Goal: Information Seeking & Learning: Learn about a topic

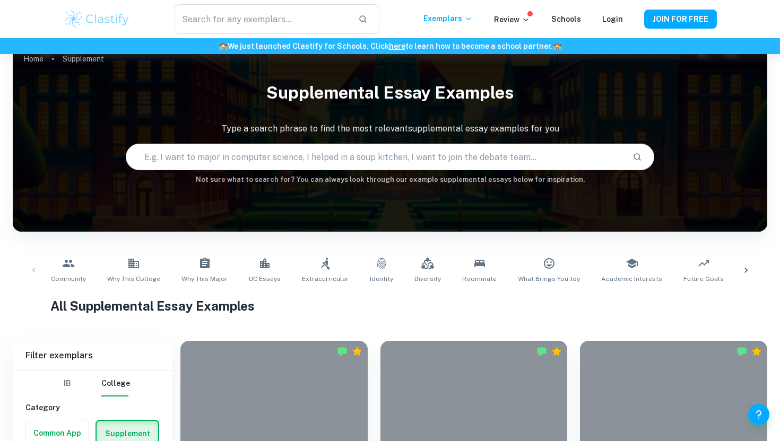
scroll to position [17, 0]
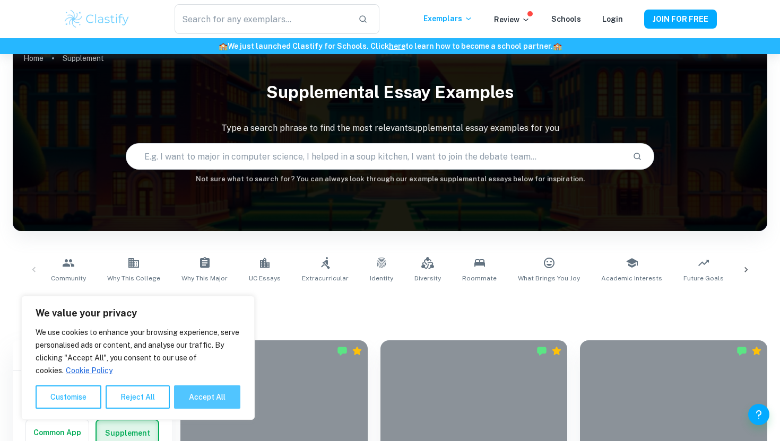
click at [206, 401] on button "Accept All" at bounding box center [207, 397] width 66 height 23
checkbox input "true"
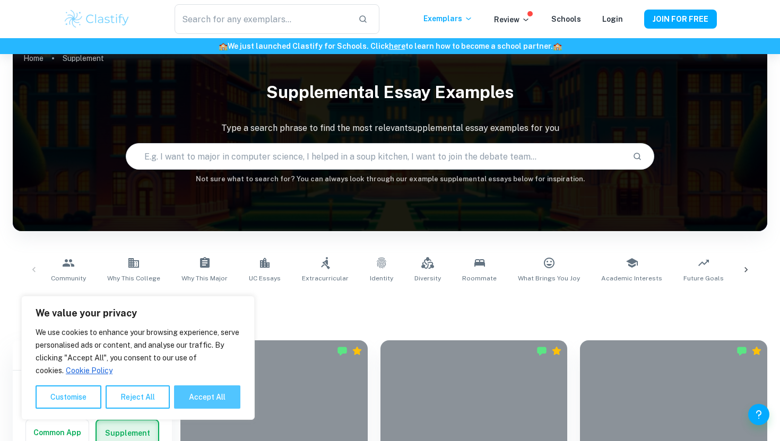
checkbox input "true"
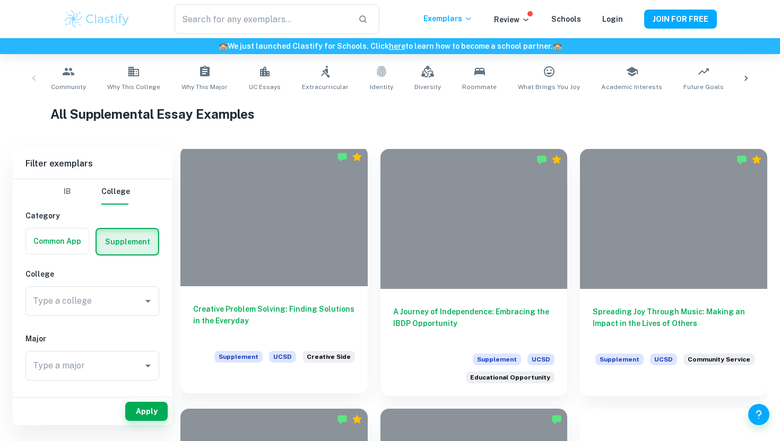
scroll to position [0, 0]
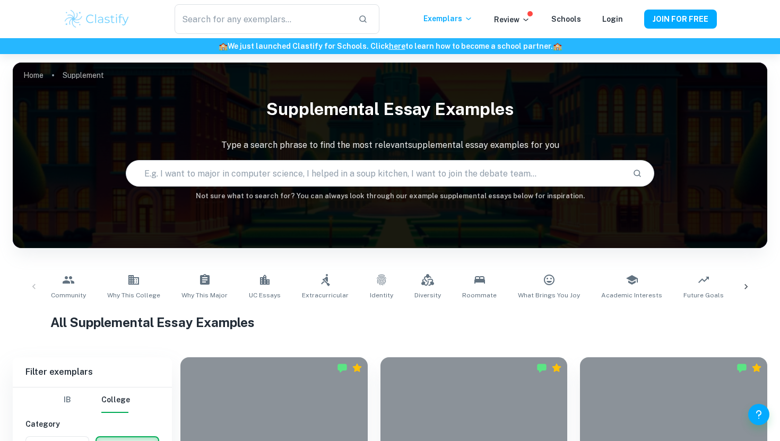
click at [314, 170] on input "text" at bounding box center [374, 174] width 497 height 30
type input "UT Austin, I want to become a mechanical engineer."
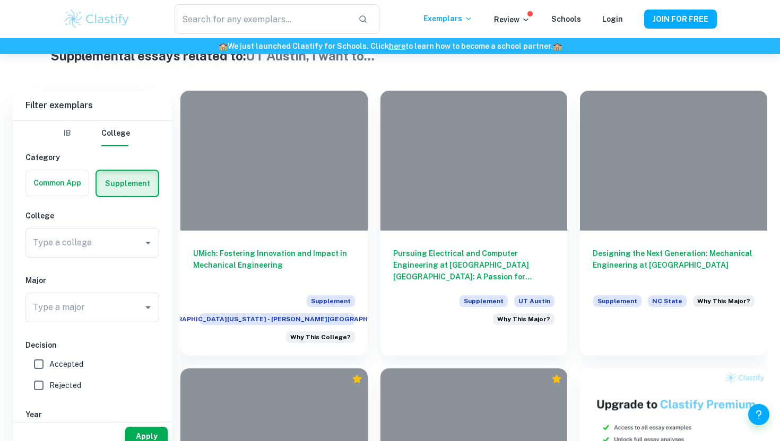
scroll to position [252, 0]
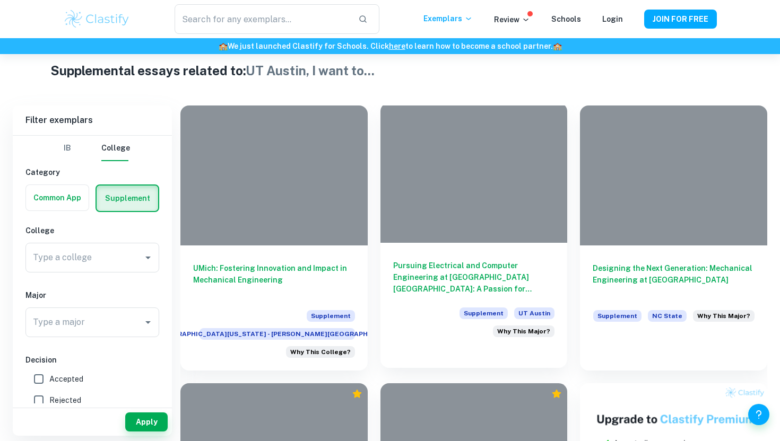
click at [431, 283] on h6 "Pursuing Electrical and Computer Engineering at [GEOGRAPHIC_DATA] [GEOGRAPHIC_D…" at bounding box center [474, 277] width 162 height 35
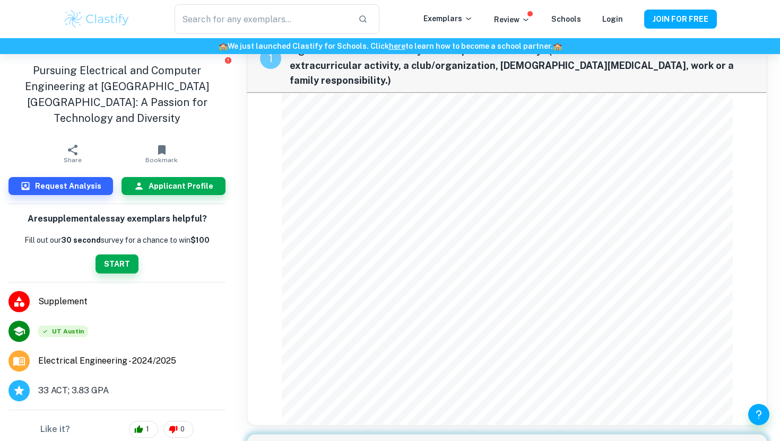
scroll to position [52, 0]
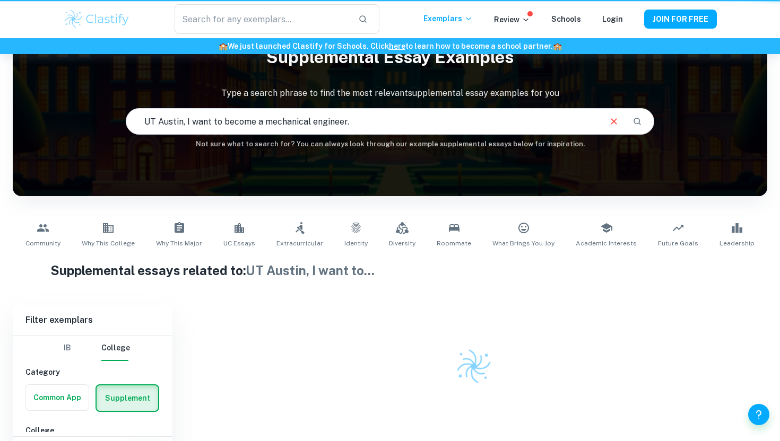
scroll to position [75, 0]
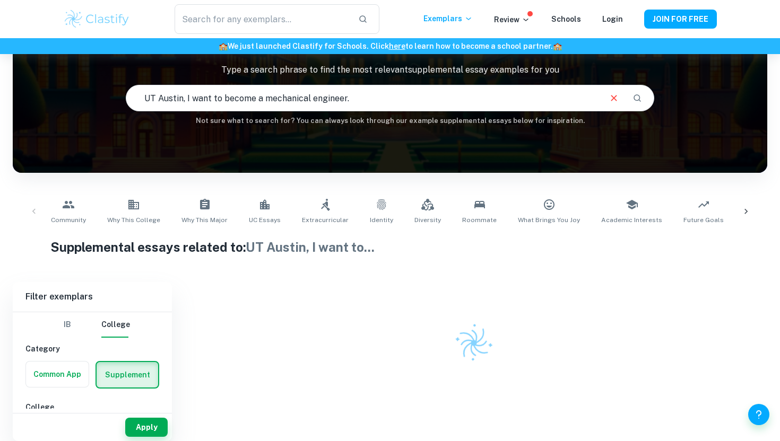
click at [394, 101] on input "UT Austin, I want to become a mechanical engineer." at bounding box center [362, 98] width 473 height 30
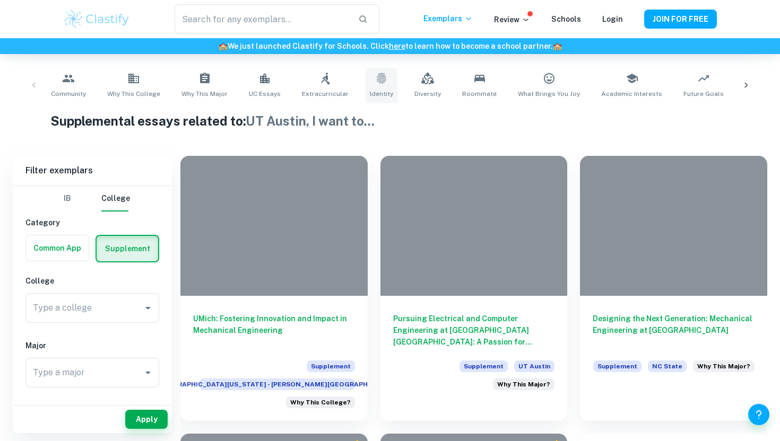
scroll to position [203, 0]
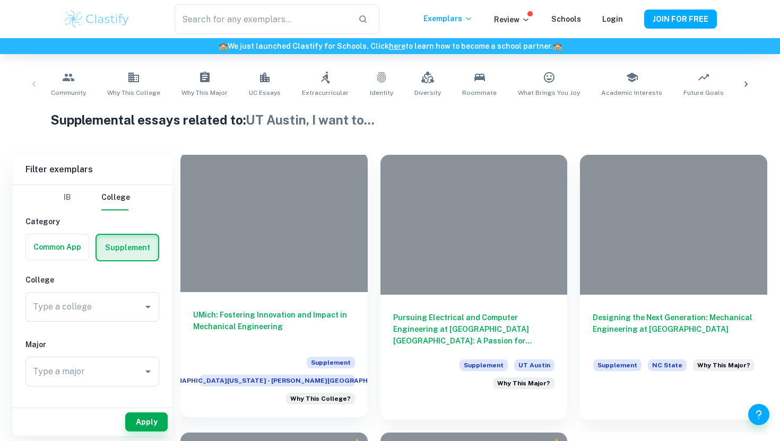
click at [279, 326] on h6 "UMich: Fostering Innovation and Impact in Mechanical Engineering" at bounding box center [274, 326] width 162 height 35
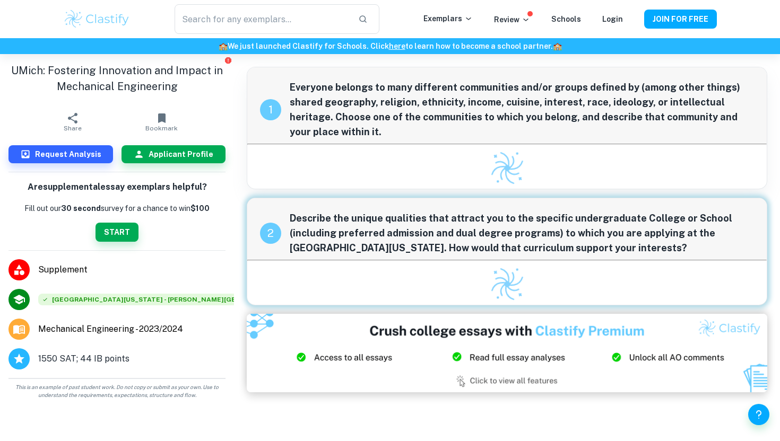
scroll to position [5, 0]
